Goal: Use online tool/utility: Utilize a website feature to perform a specific function

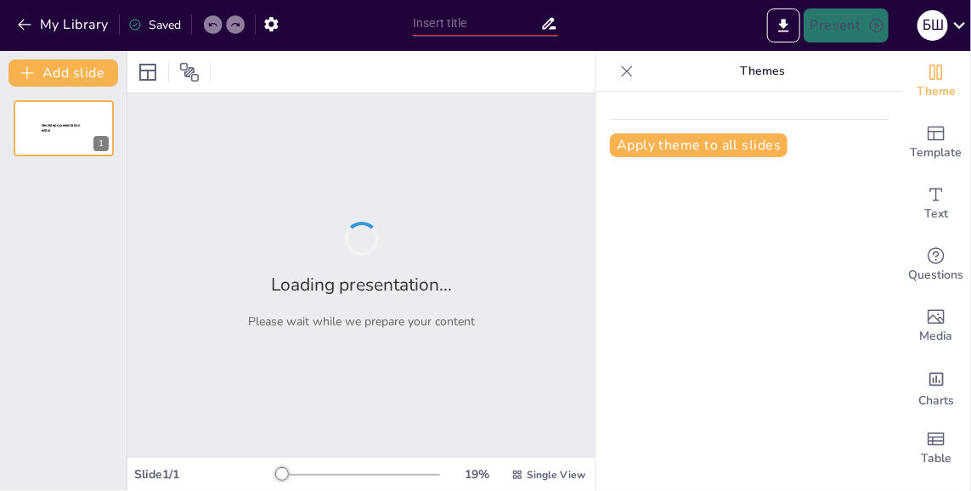
type input "Психологічні та соціальні аспекти наркотичної, нікотинової та алкогольної залеж…"
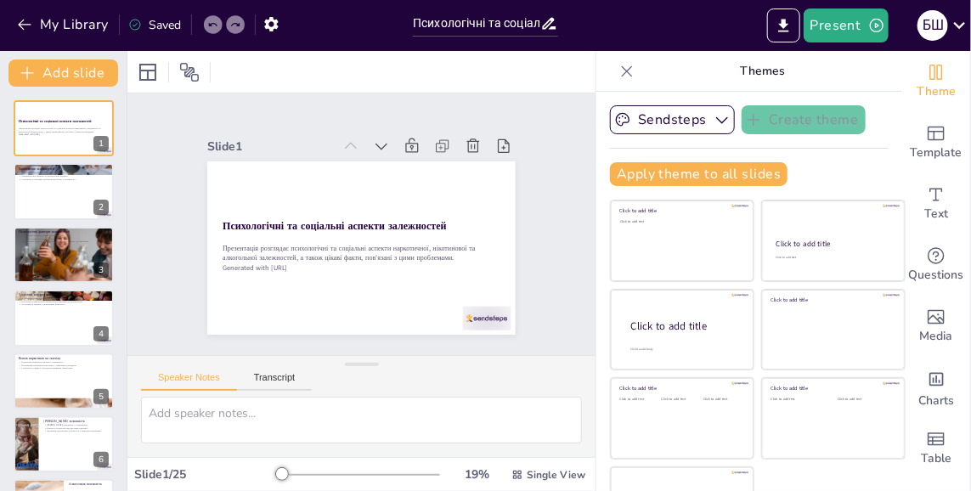
checkbox input "true"
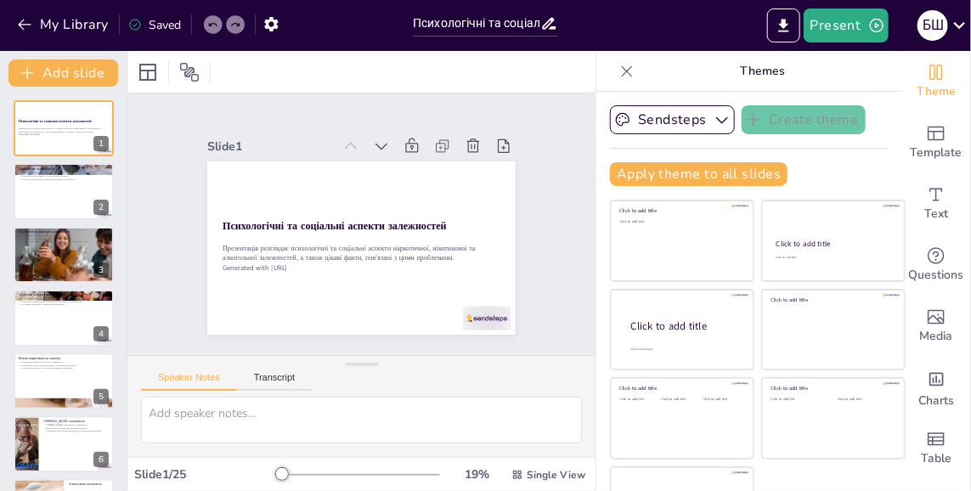
click at [51, 194] on div at bounding box center [64, 191] width 100 height 56
type textarea "Визначення залежності є основоположним для розуміння проблеми. Це не лише втрат…"
checkbox input "true"
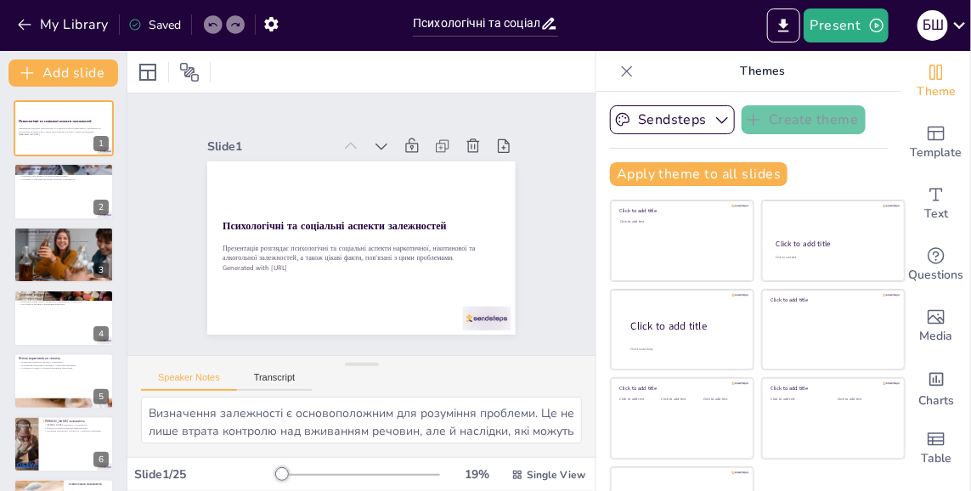
checkbox input "true"
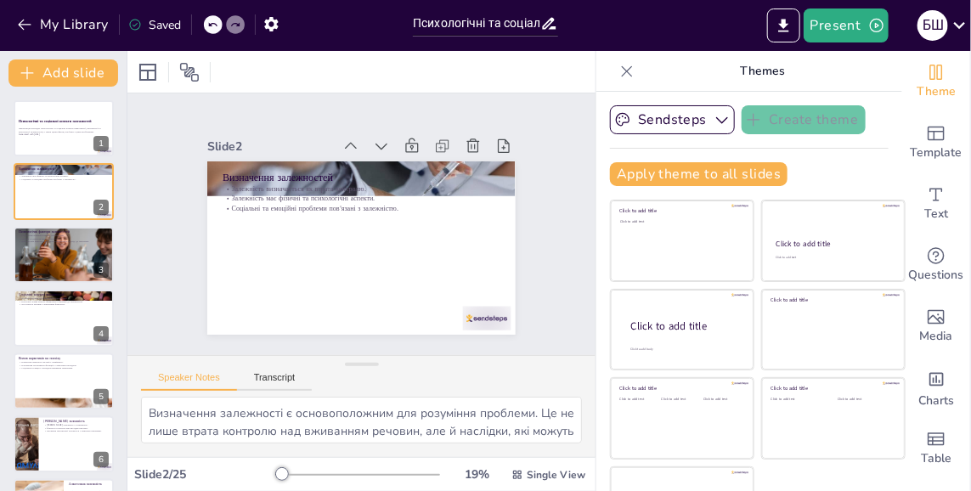
click at [53, 251] on div at bounding box center [64, 254] width 100 height 59
type textarea "Стрес є потужним фактором, який може спонукати людей до вживання речовин як спо…"
checkbox input "true"
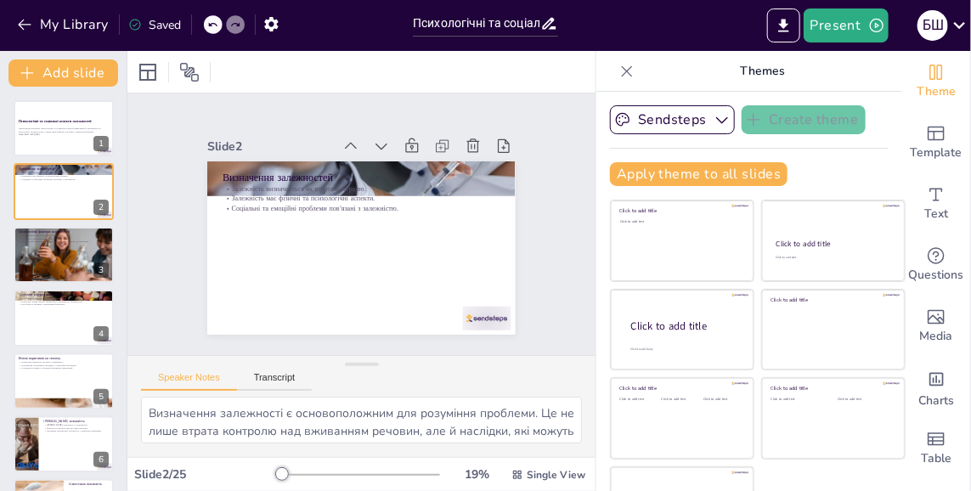
checkbox input "true"
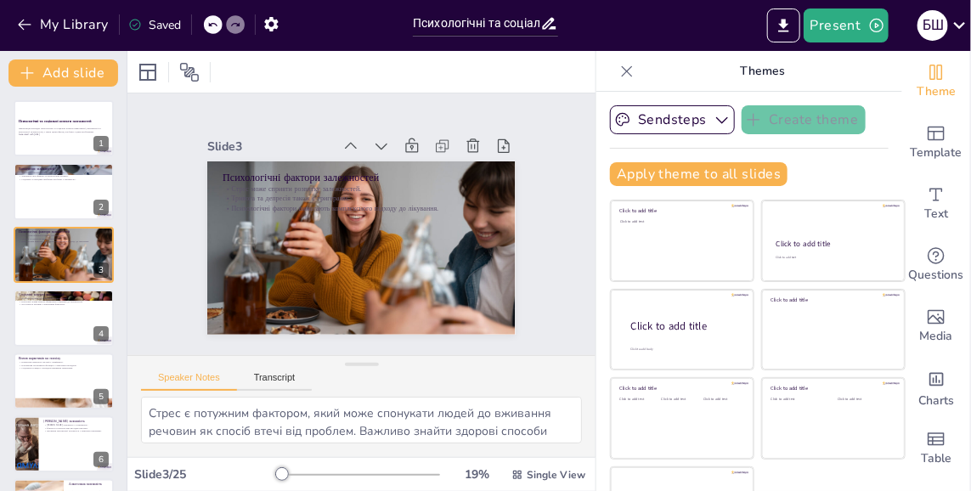
click at [25, 183] on div at bounding box center [64, 191] width 100 height 56
type textarea "Визначення залежності є основоположним для розуміння проблеми. Це не лише втрат…"
checkbox input "true"
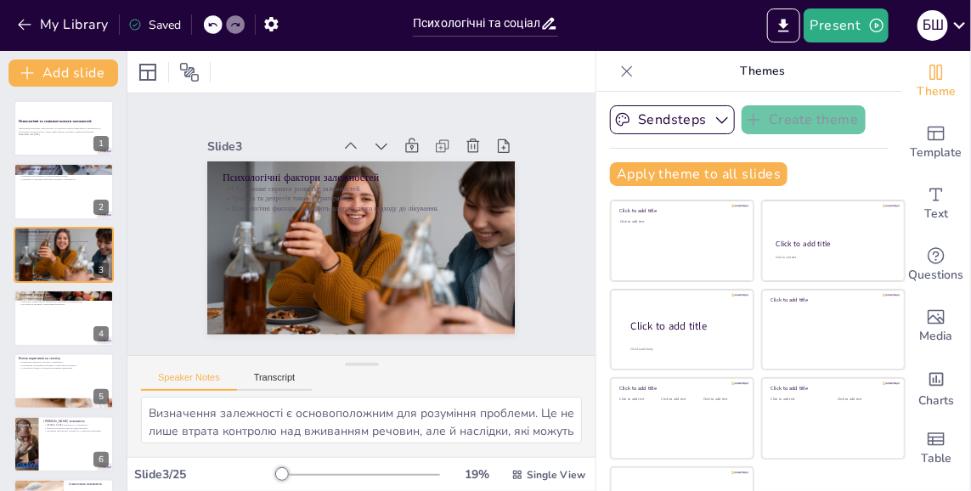
checkbox input "true"
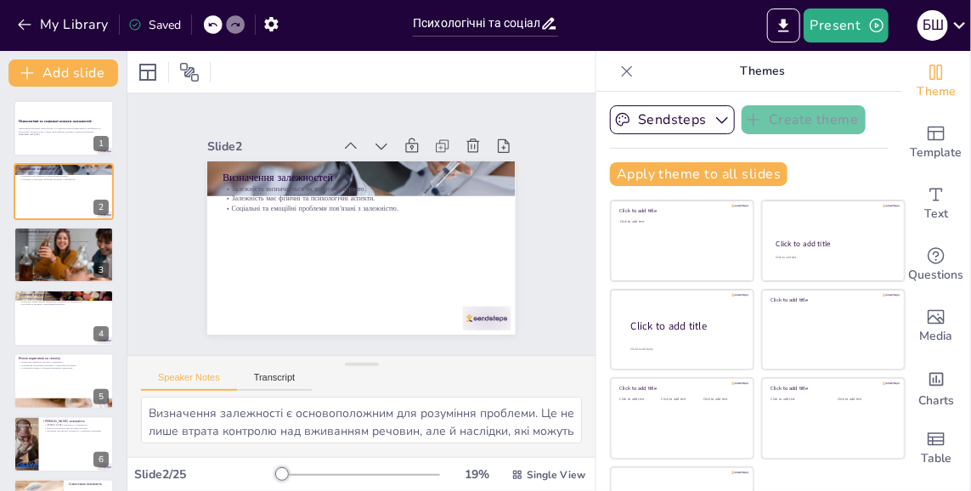
click at [43, 251] on div at bounding box center [64, 254] width 100 height 59
type textarea "Стрес є потужним фактором, який може спонукати людей до вживання речовин як спо…"
checkbox input "true"
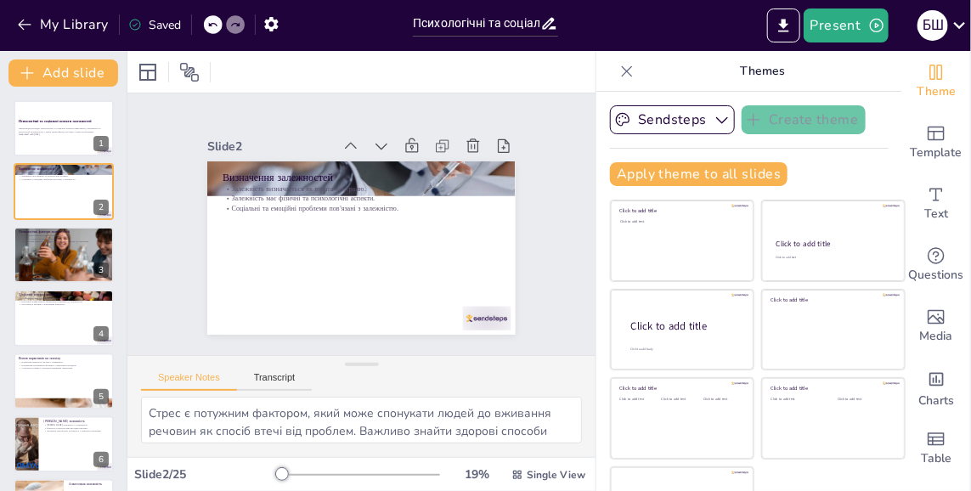
checkbox input "true"
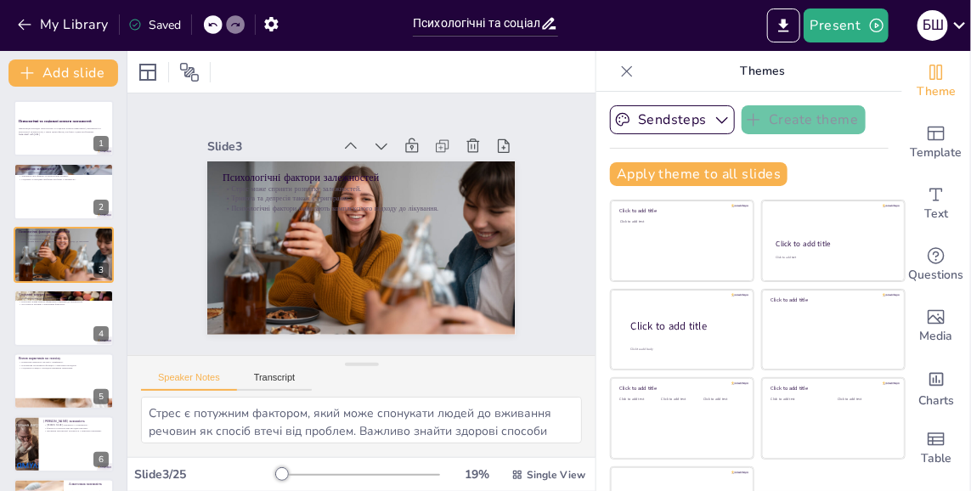
click at [56, 329] on div at bounding box center [64, 318] width 100 height 56
type textarea "Оточення, в якому людина живе, може мати великий вплив на її рішення щодо вжива…"
checkbox input "true"
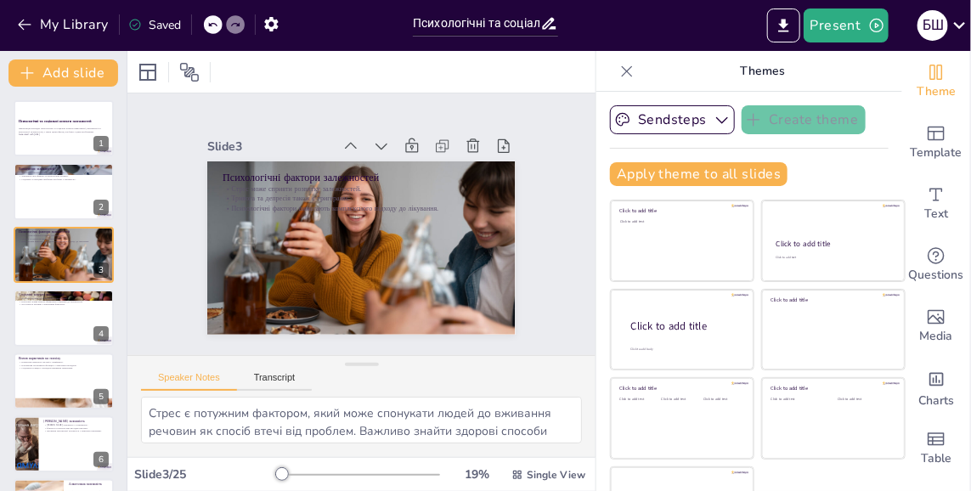
checkbox input "true"
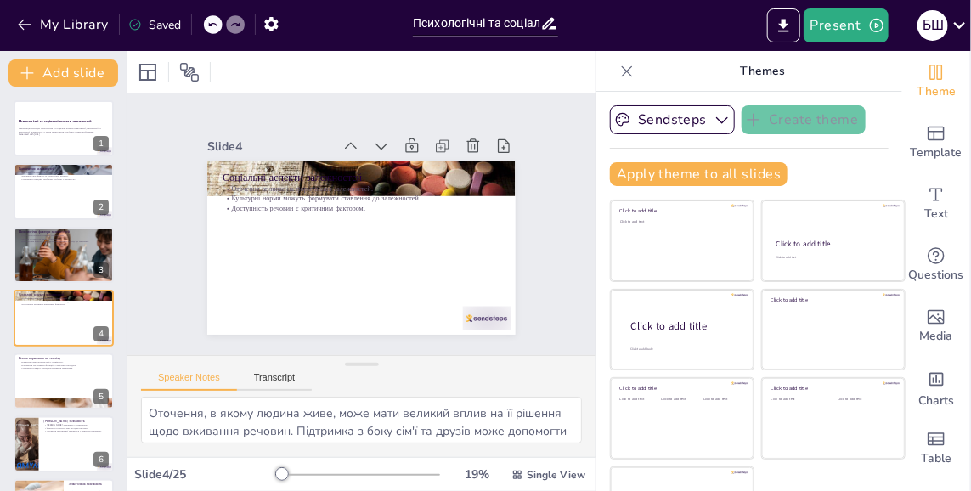
scroll to position [29, 0]
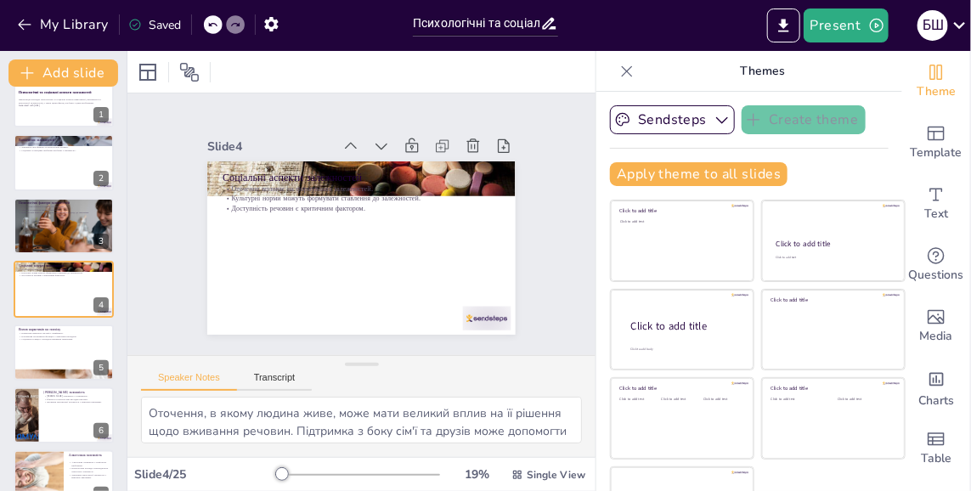
checkbox input "true"
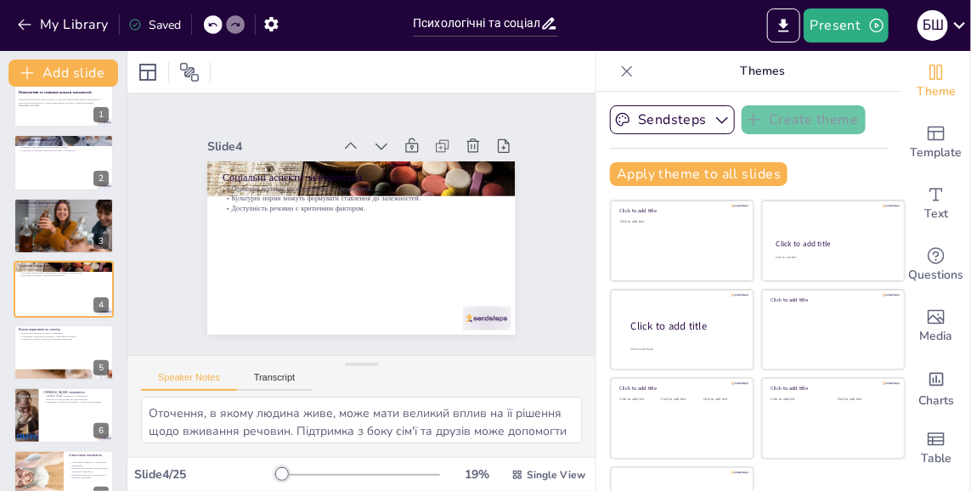
checkbox input "true"
click at [42, 341] on div at bounding box center [64, 352] width 100 height 56
type textarea "Зміна настрою є одним з найбільш очевидних наслідків вживання наркотиків. Це мо…"
checkbox input "true"
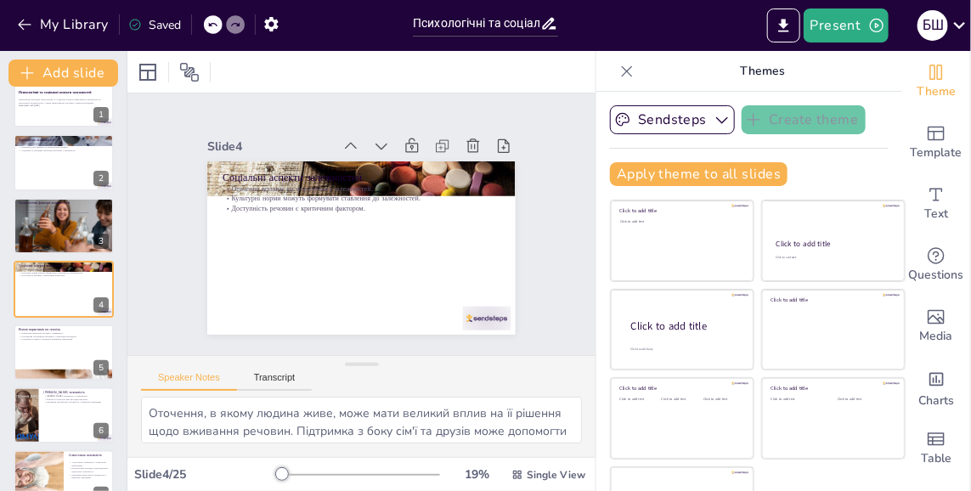
checkbox input "true"
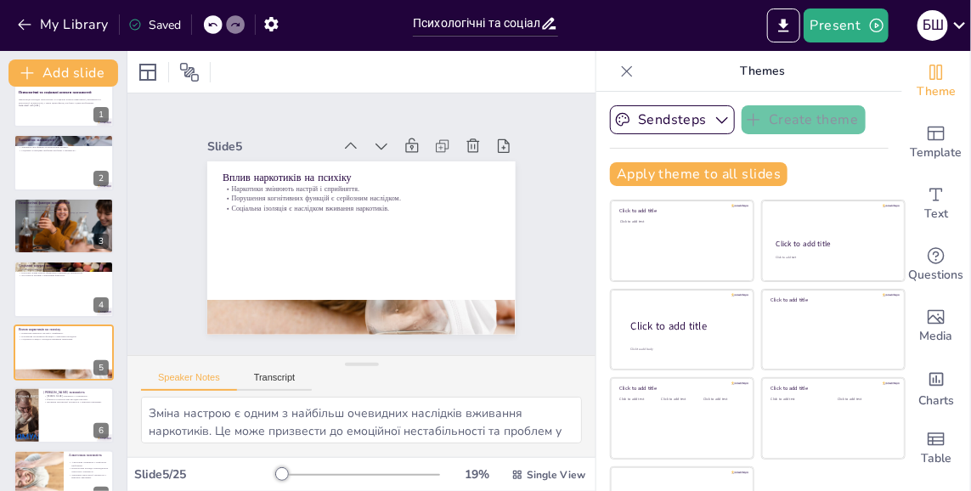
scroll to position [92, 0]
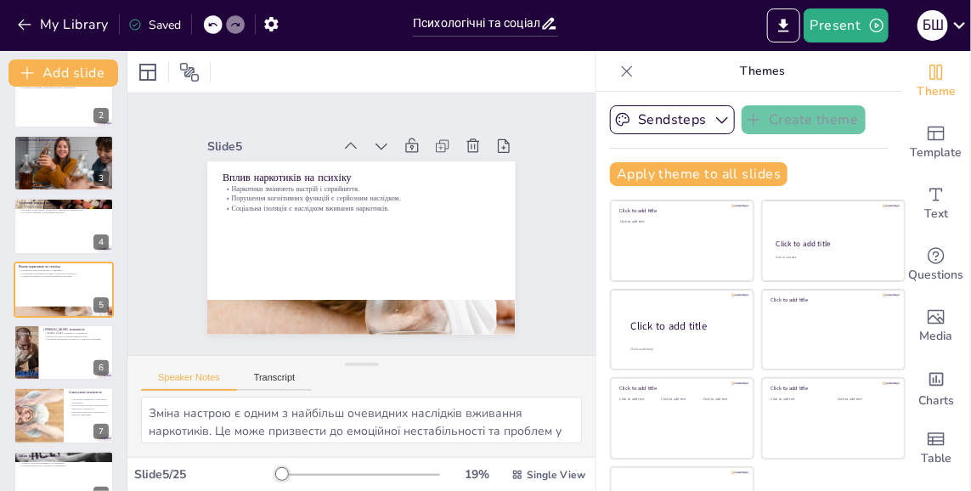
click at [259, 374] on button "Transcript" at bounding box center [275, 381] width 76 height 19
checkbox input "true"
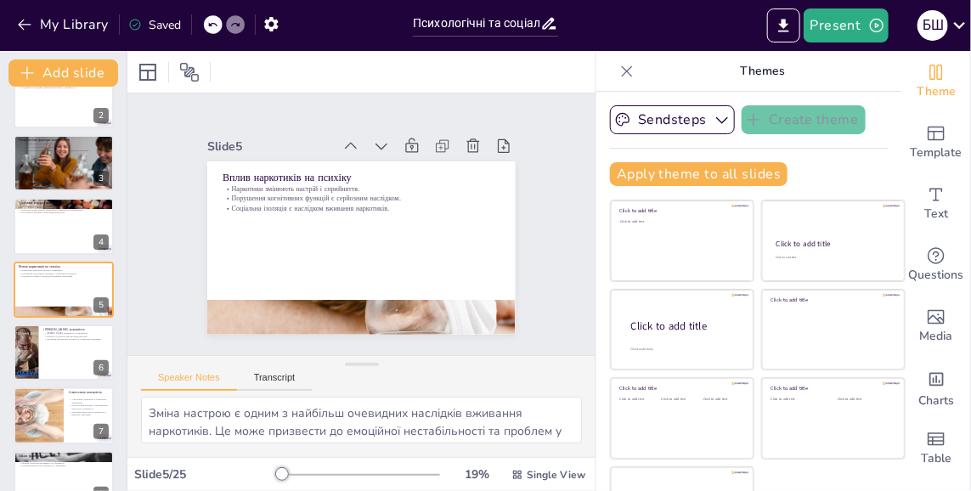
checkbox input "true"
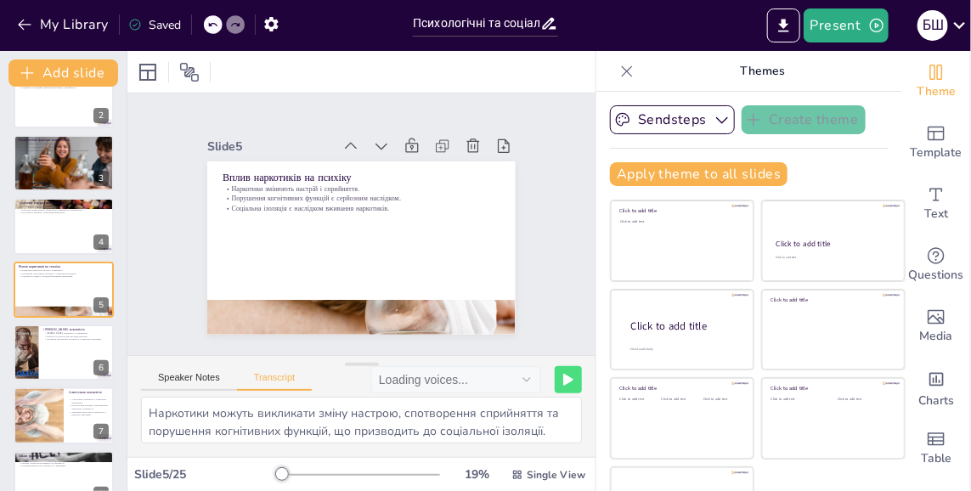
click at [179, 377] on button "Speaker Notes" at bounding box center [189, 381] width 96 height 19
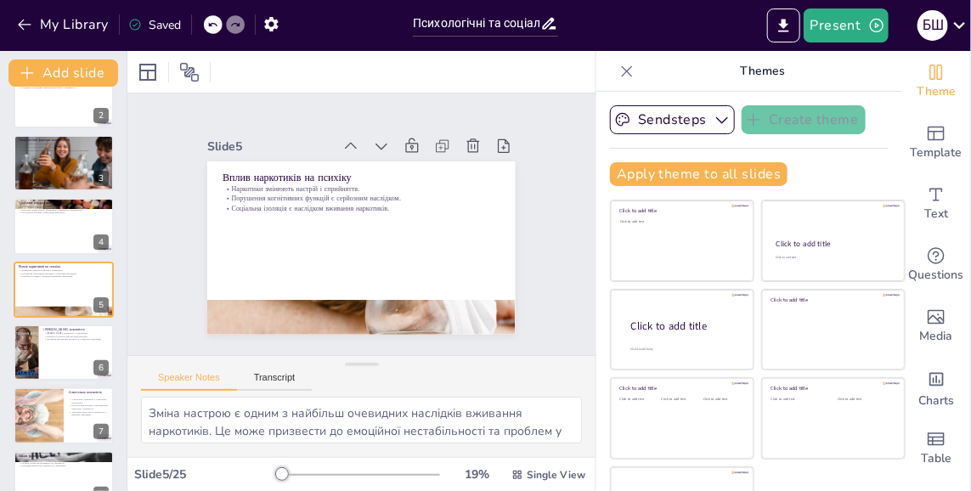
click at [257, 374] on button "Transcript" at bounding box center [275, 381] width 76 height 19
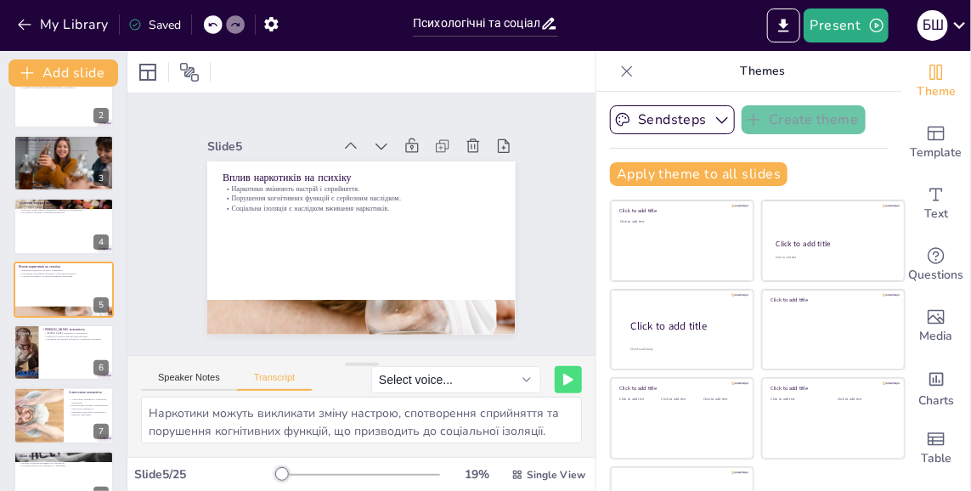
click at [173, 379] on button "Speaker Notes" at bounding box center [189, 381] width 96 height 19
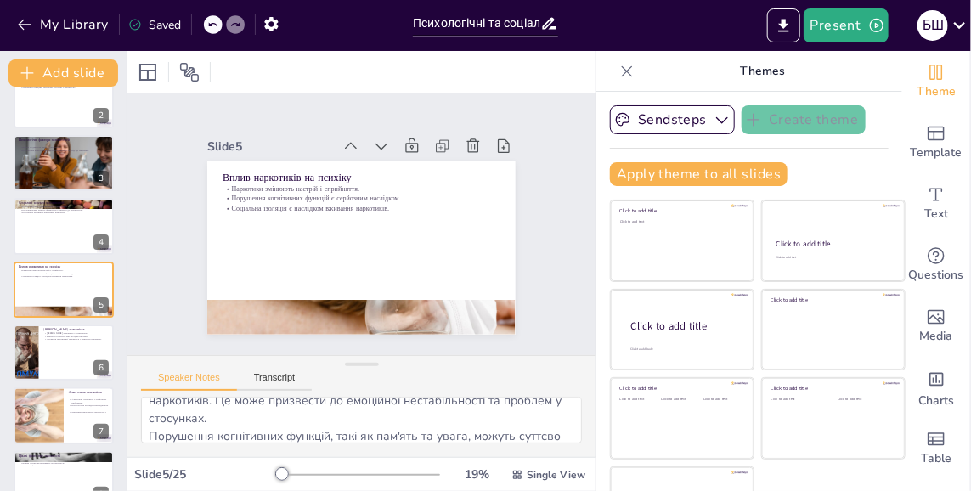
scroll to position [0, 0]
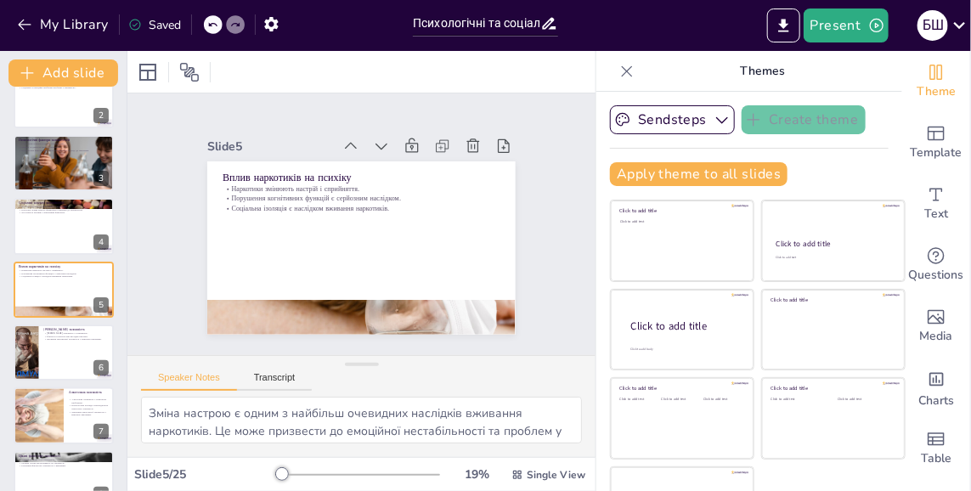
click at [48, 335] on p "Фізичні та психологічні наслідки нікотину." at bounding box center [75, 336] width 65 height 3
checkbox input "true"
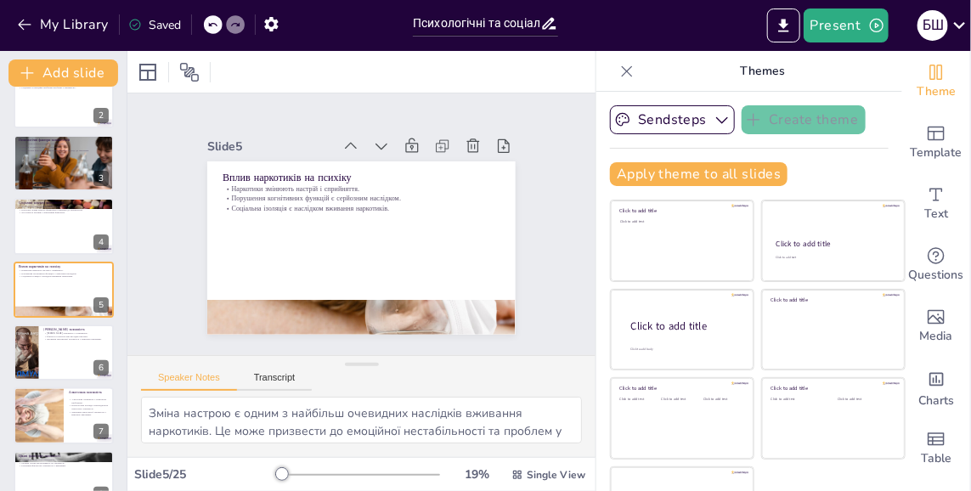
checkbox input "true"
type textarea "[PERSON_NAME] залежність є однією з найбільш поширених форм залежності, що вима…"
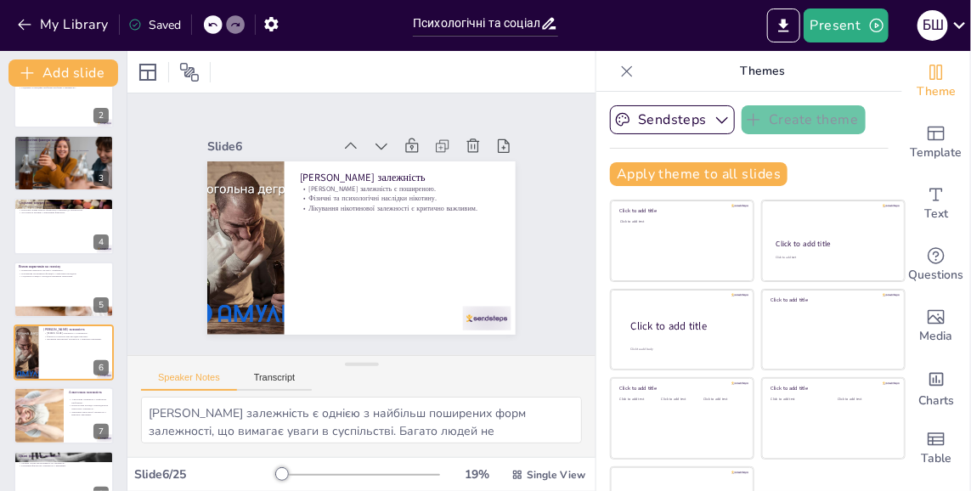
scroll to position [155, 0]
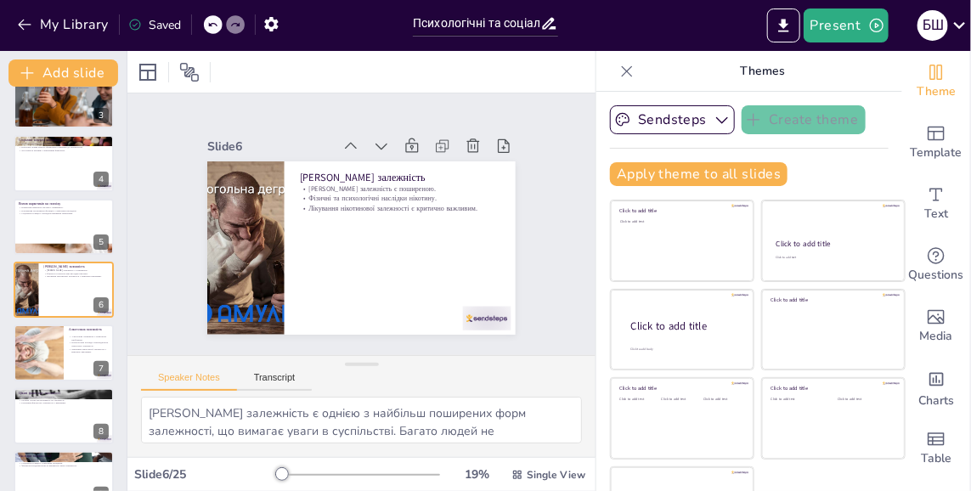
click at [230, 267] on div "Slide 1 Психологічні та соціальні аспекти залежностей Презентація розглядає пси…" at bounding box center [361, 224] width 262 height 468
checkbox input "true"
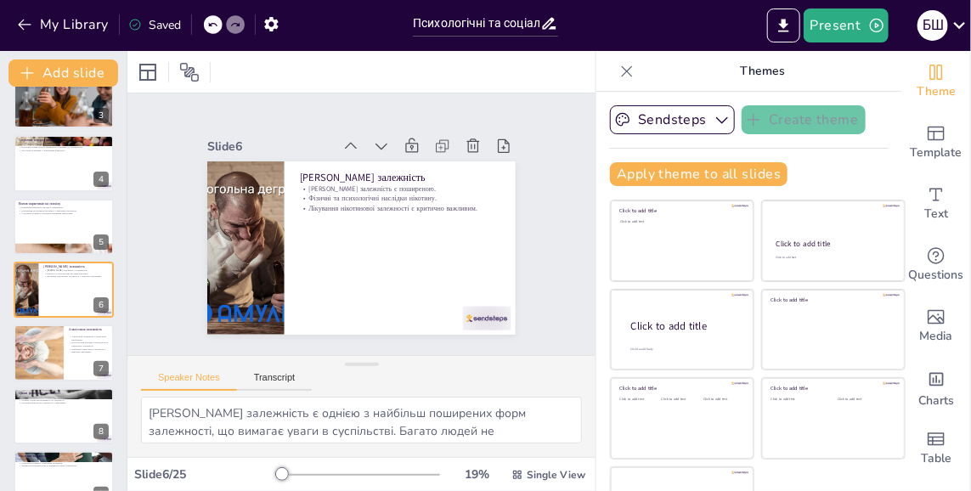
checkbox input "true"
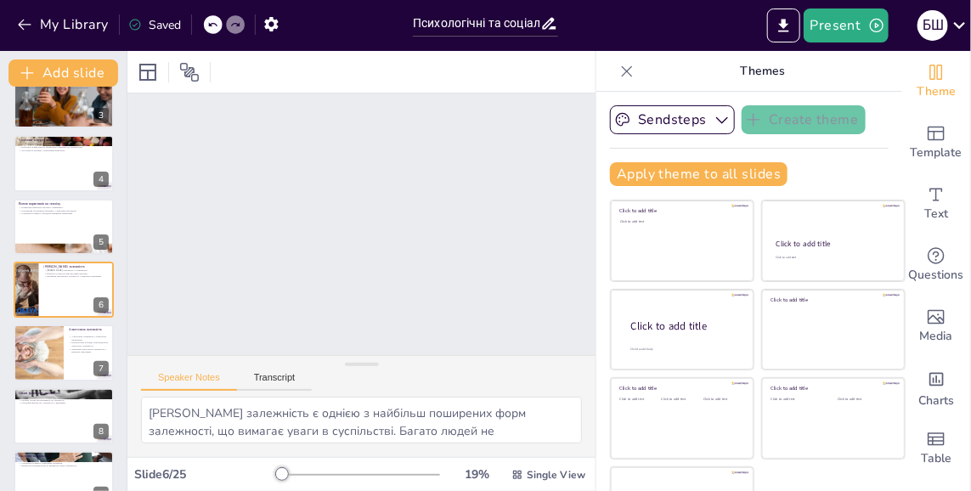
click at [31, 282] on div at bounding box center [26, 290] width 85 height 56
checkbox input "true"
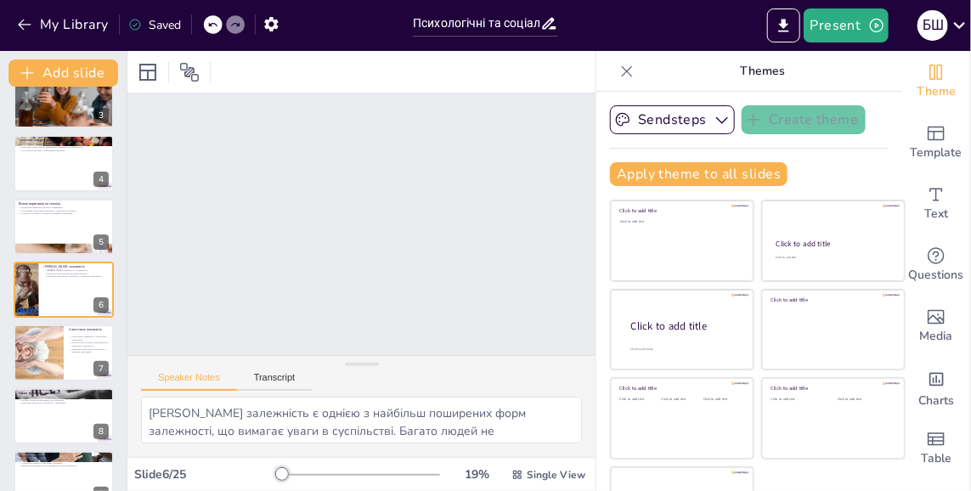
checkbox input "true"
click at [22, 292] on div at bounding box center [26, 290] width 85 height 56
checkbox input "true"
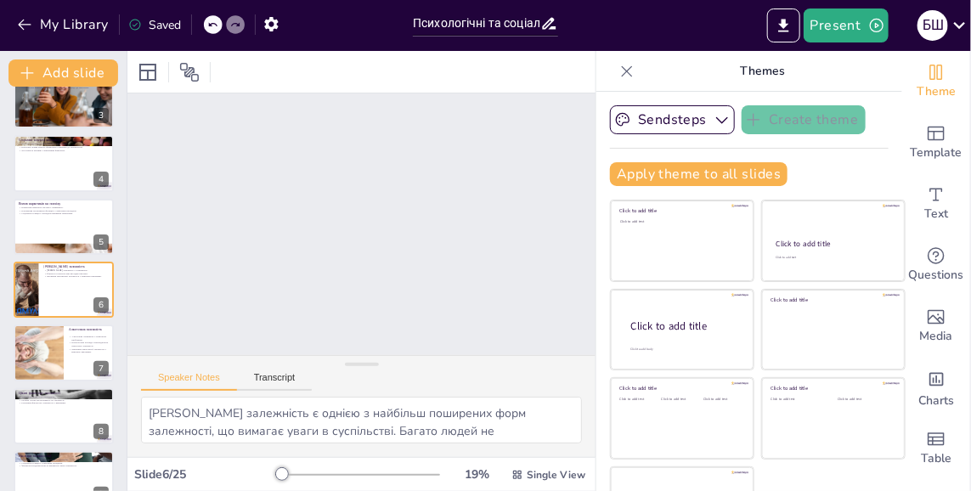
checkbox input "true"
click at [31, 348] on div at bounding box center [39, 352] width 100 height 56
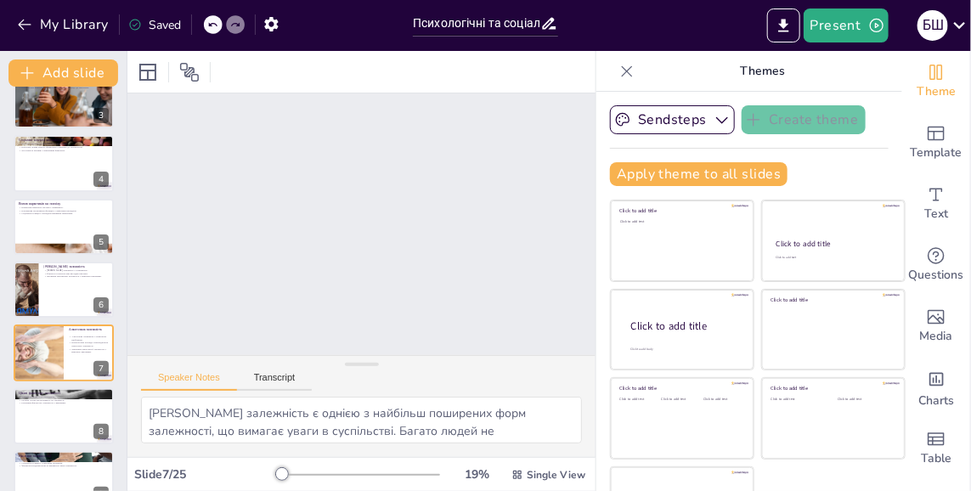
checkbox input "true"
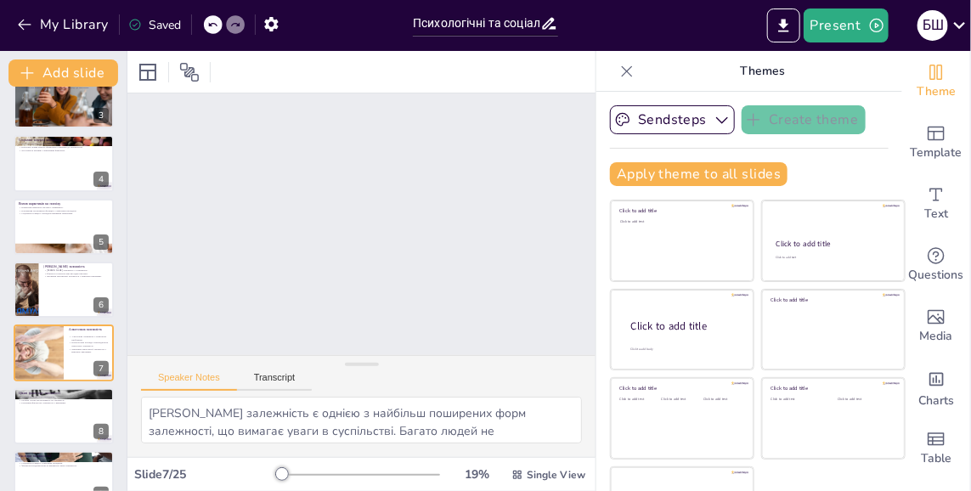
type textarea "Алкогольна залежність є однією з найбільш серйозних форм залежності, яка потреб…"
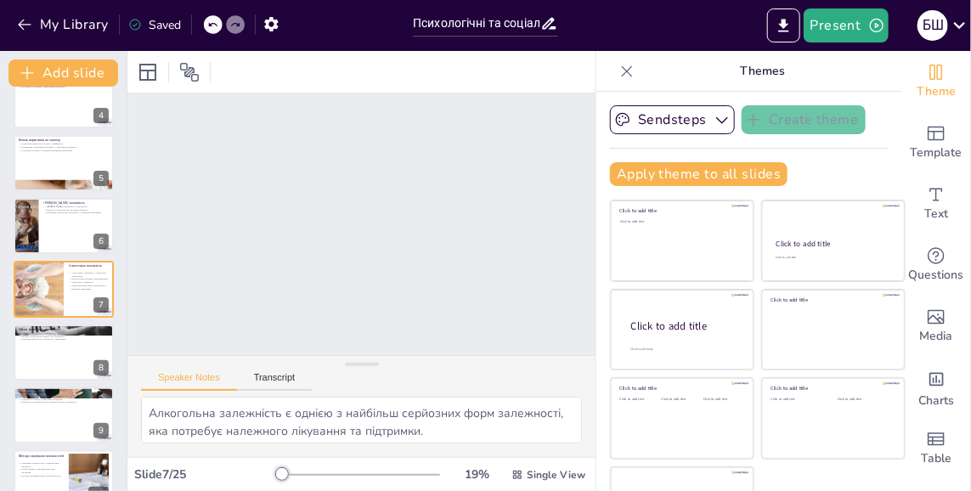
click at [22, 295] on div at bounding box center [39, 289] width 100 height 56
checkbox input "true"
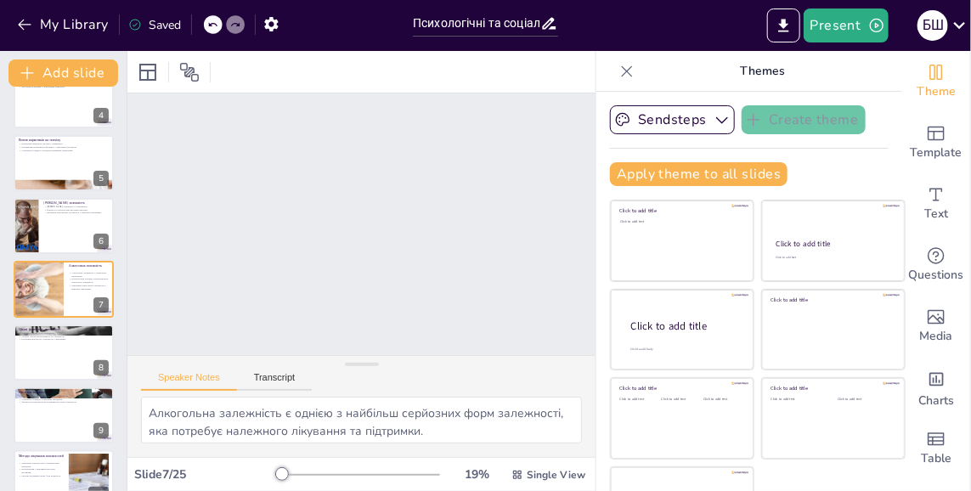
checkbox input "true"
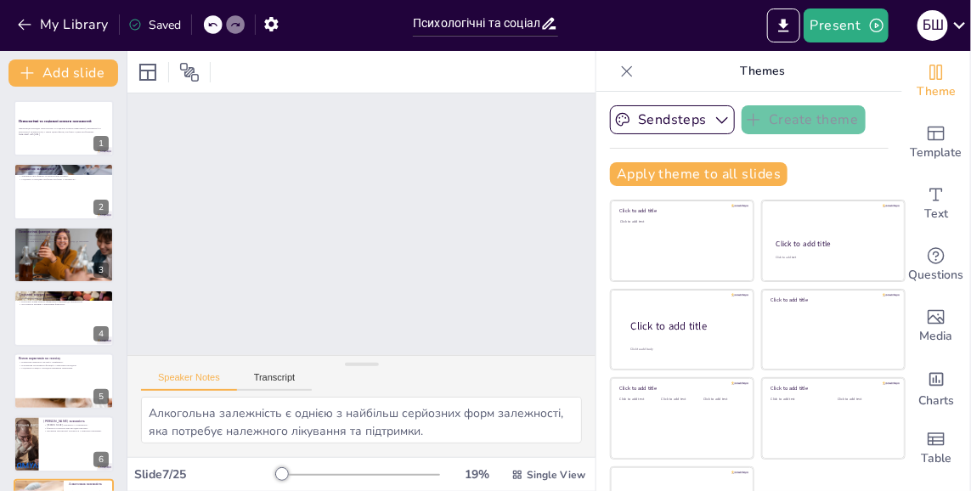
click at [46, 134] on p "Generated with [URL]" at bounding box center [64, 134] width 90 height 3
checkbox input "true"
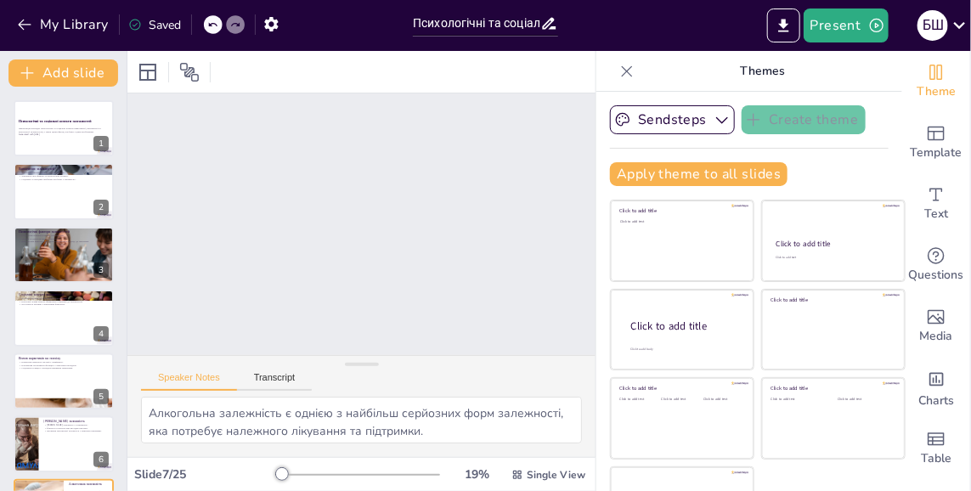
checkbox input "true"
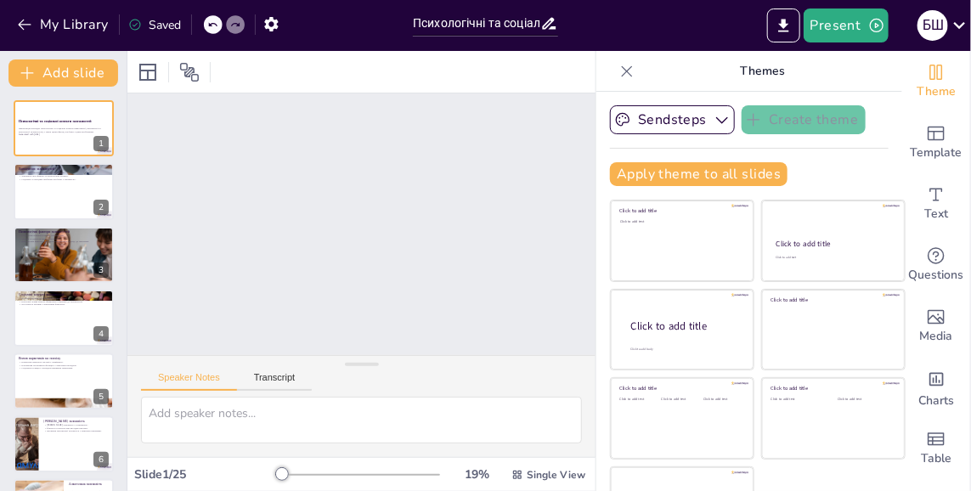
scroll to position [53, 0]
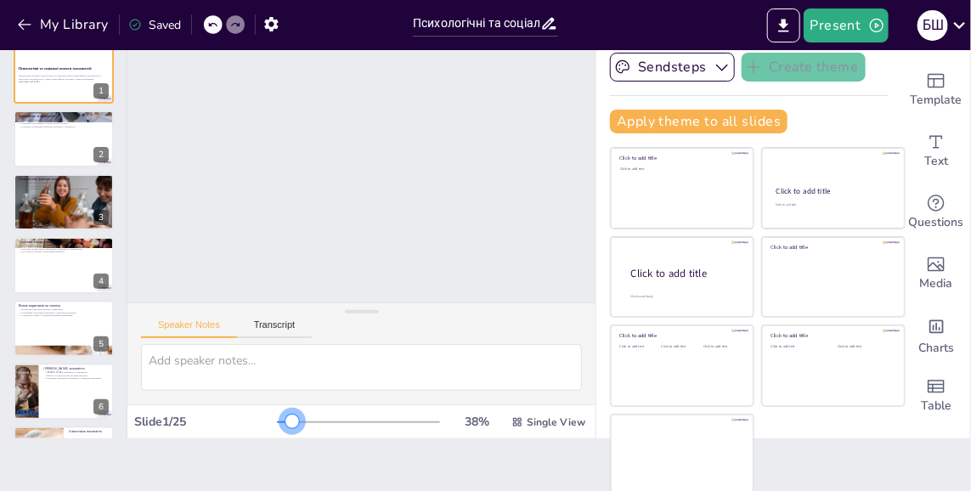
checkbox input "true"
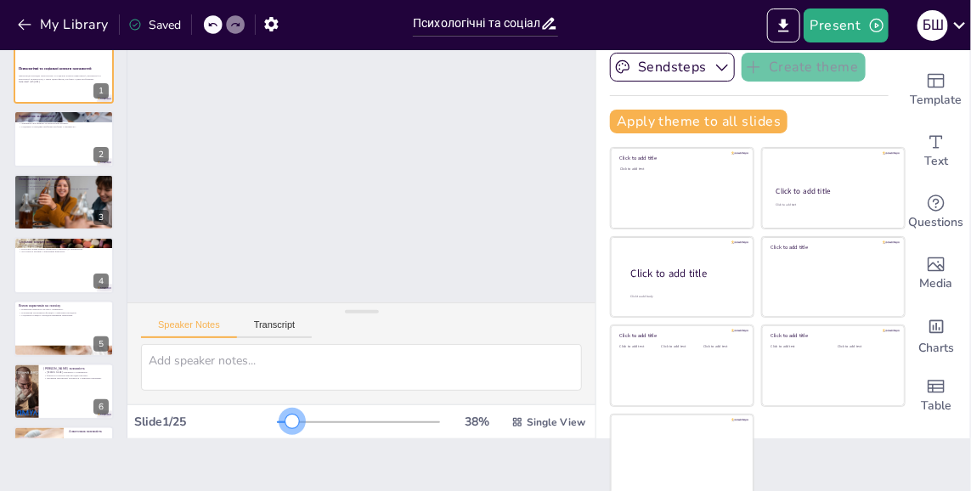
checkbox input "true"
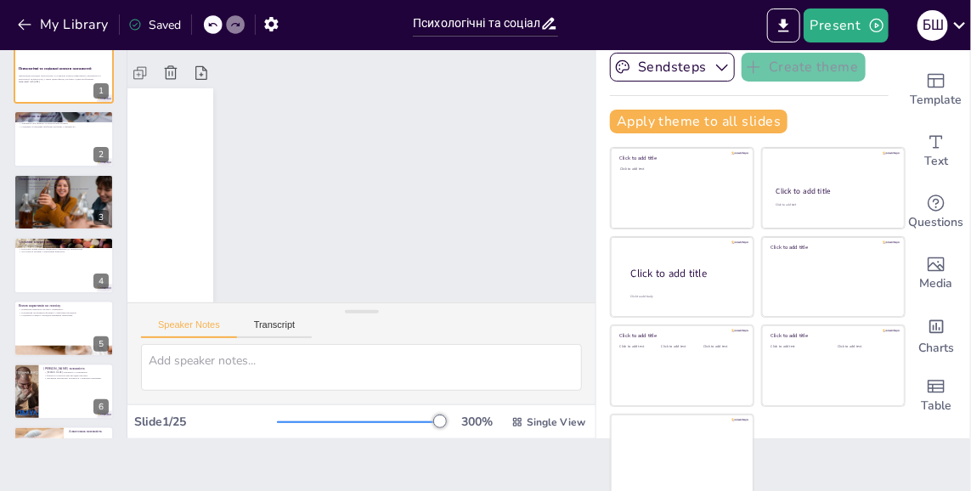
scroll to position [0, 0]
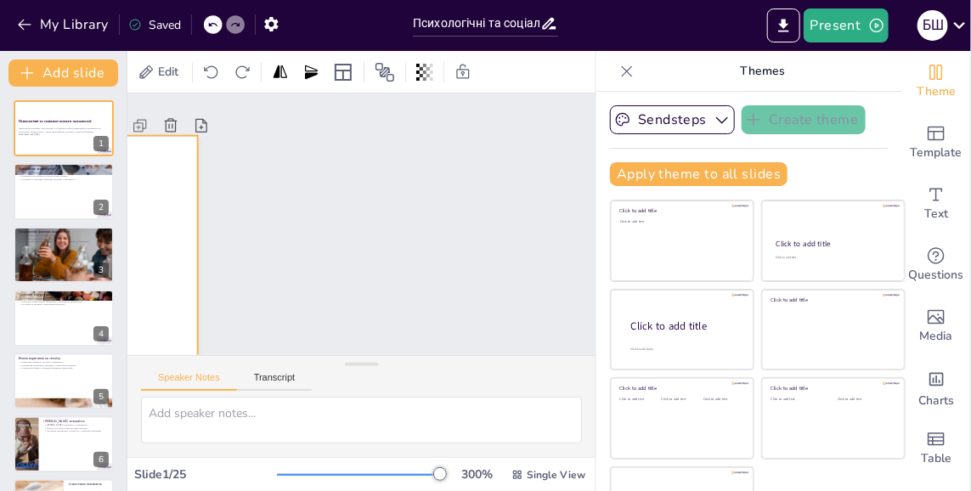
checkbox input "true"
